Goal: Task Accomplishment & Management: Manage account settings

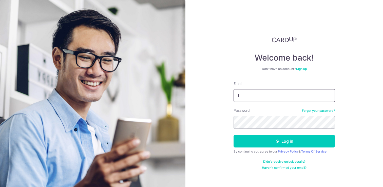
type input "[EMAIL_ADDRESS][DOMAIN_NAME]"
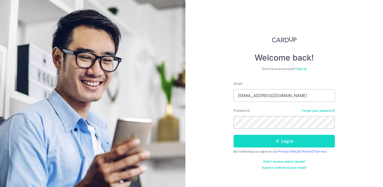
click at [264, 140] on button "Log in" at bounding box center [284, 141] width 101 height 13
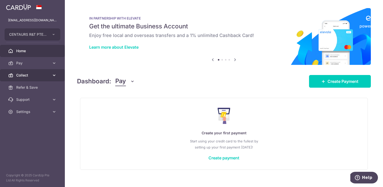
click at [50, 76] on link "Collect" at bounding box center [32, 75] width 65 height 12
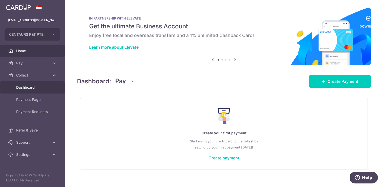
click at [35, 87] on span "Dashboard" at bounding box center [32, 87] width 33 height 5
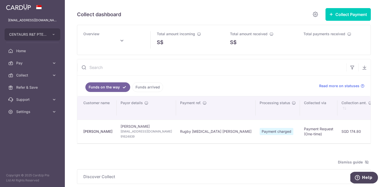
click at [152, 85] on link "Funds arrived" at bounding box center [147, 87] width 31 height 10
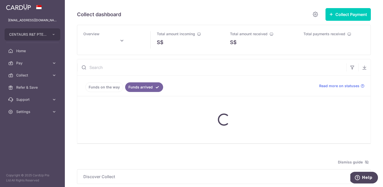
click at [107, 85] on link "Funds on the way" at bounding box center [104, 87] width 38 height 10
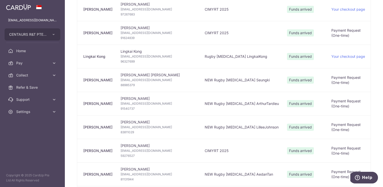
scroll to position [122, 0]
type input "[DATE]"
